Goal: Obtain resource: Download file/media

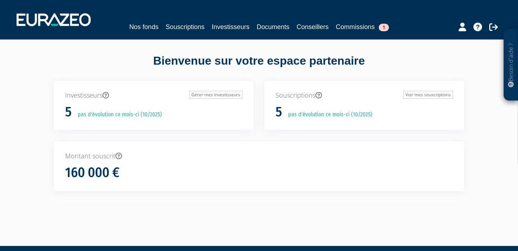
click at [235, 136] on div "Investisseurs Gérer mes investisseurs 5 pas d'évolution ce mois-ci (10/2025)" at bounding box center [154, 111] width 210 height 61
click at [368, 29] on link "Commissions 1" at bounding box center [362, 27] width 53 height 10
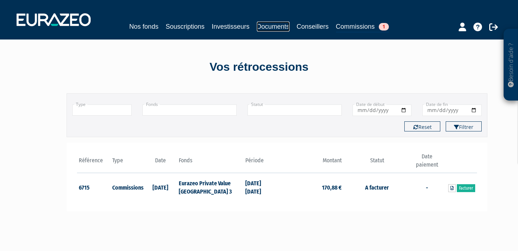
click at [277, 25] on link "Documents" at bounding box center [273, 27] width 33 height 10
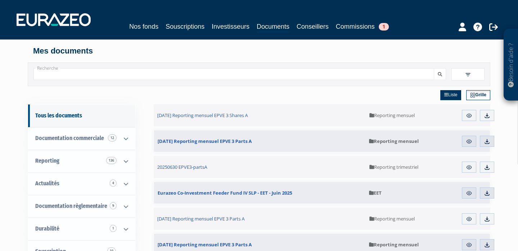
scroll to position [9, 0]
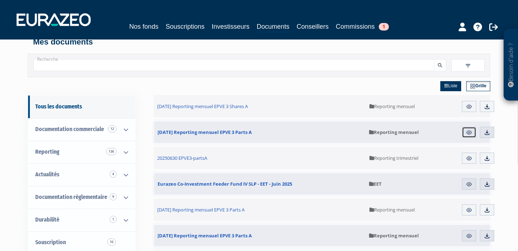
click at [470, 131] on img at bounding box center [469, 132] width 6 height 6
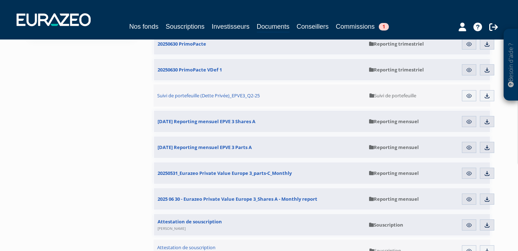
scroll to position [247, 0]
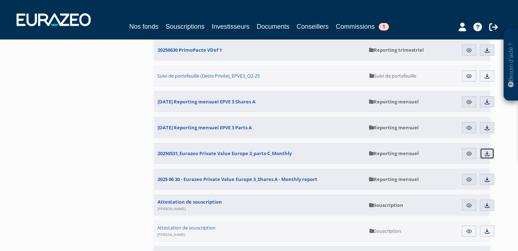
click at [490, 153] on link "Télécharger" at bounding box center [487, 154] width 14 height 12
